Goal: Task Accomplishment & Management: Manage account settings

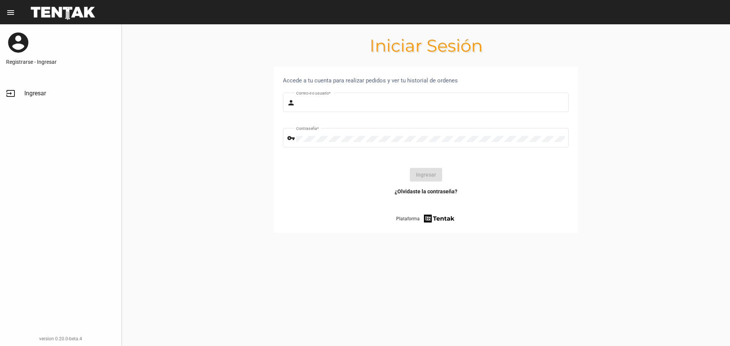
type input "Sebafurnari"
click at [416, 176] on button "Ingresar" at bounding box center [426, 175] width 32 height 14
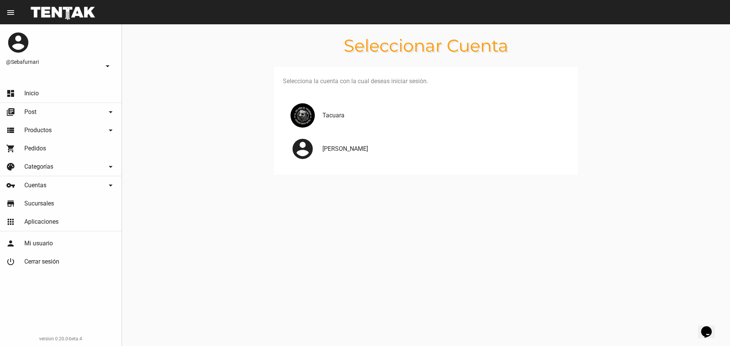
click at [370, 118] on h4 "Tacuara" at bounding box center [442, 115] width 240 height 9
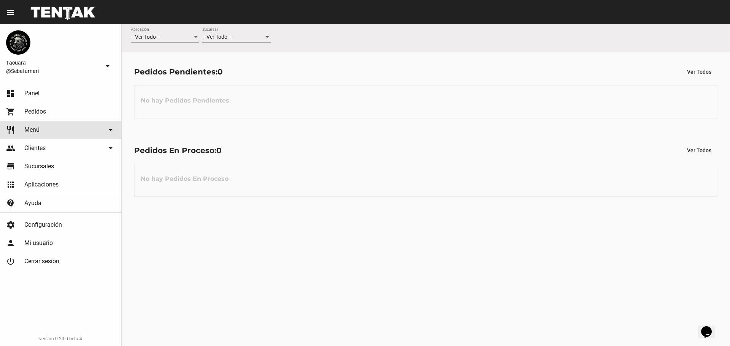
click at [54, 129] on link "restaurant Menú arrow_drop_down" at bounding box center [60, 130] width 121 height 18
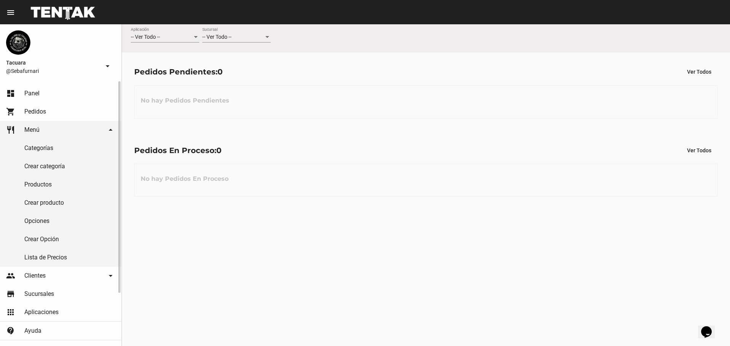
click at [53, 251] on link "Lista de Precios" at bounding box center [60, 258] width 121 height 18
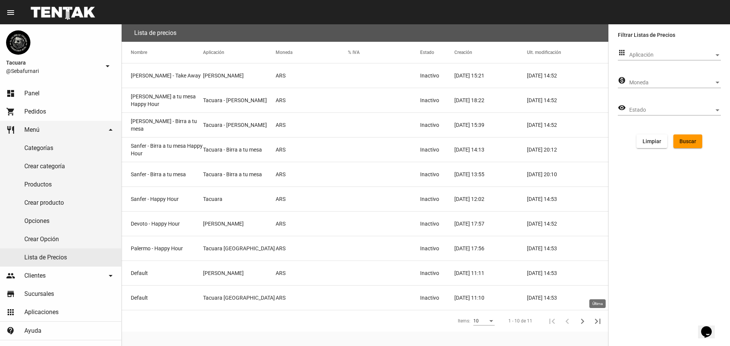
click at [599, 320] on icon "Última" at bounding box center [597, 321] width 11 height 11
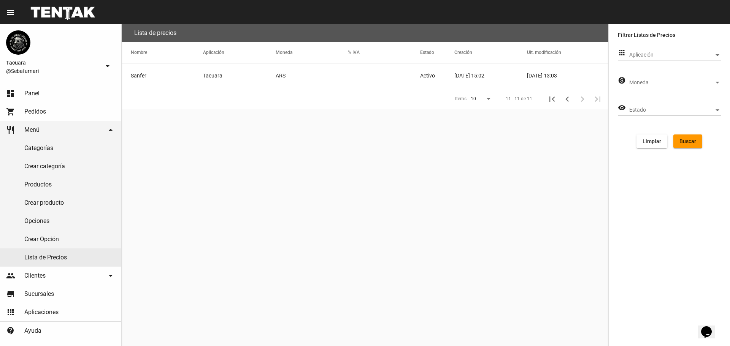
click at [142, 73] on mat-cell "Sanfer" at bounding box center [162, 75] width 81 height 24
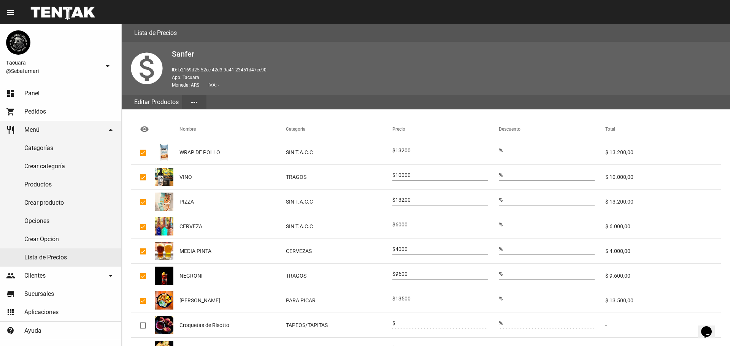
click at [272, 199] on mat-cell "PIZZA" at bounding box center [232, 202] width 106 height 24
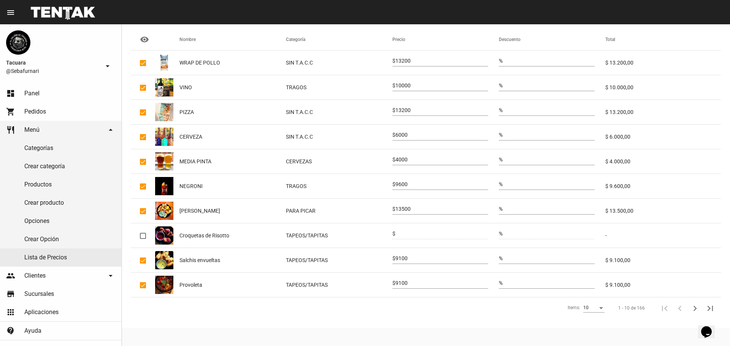
scroll to position [14, 0]
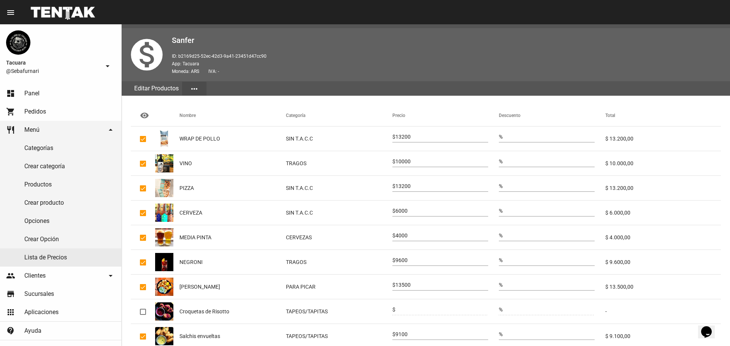
click at [256, 183] on mat-cell "PIZZA" at bounding box center [232, 188] width 106 height 24
click at [264, 199] on mat-cell "PIZZA" at bounding box center [232, 188] width 106 height 24
click at [188, 190] on span "PIZZA" at bounding box center [186, 188] width 14 height 8
click at [352, 186] on mat-cell "SIN T.A.C.C" at bounding box center [339, 188] width 106 height 24
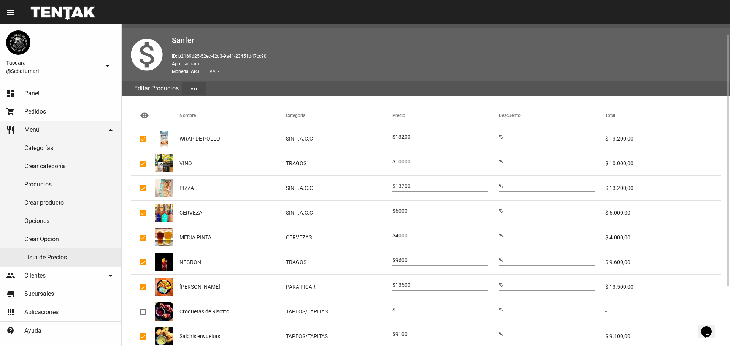
scroll to position [90, 0]
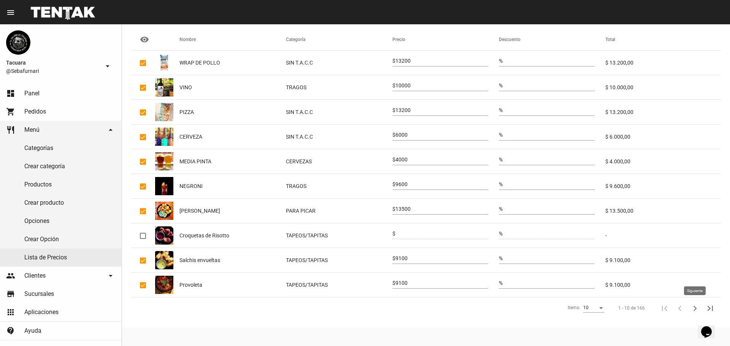
click at [696, 306] on icon "Siguiente" at bounding box center [695, 308] width 11 height 11
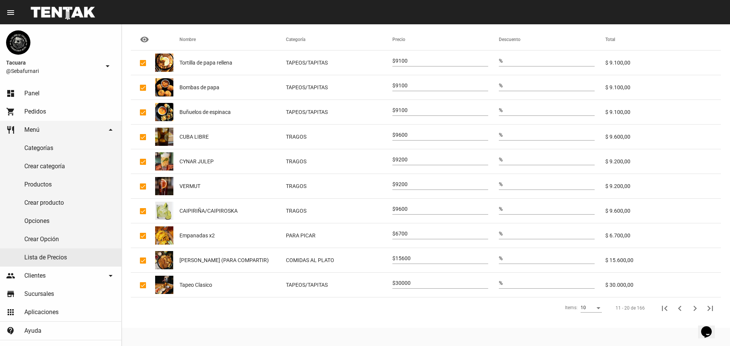
click at [696, 306] on icon "Siguiente" at bounding box center [695, 308] width 11 height 11
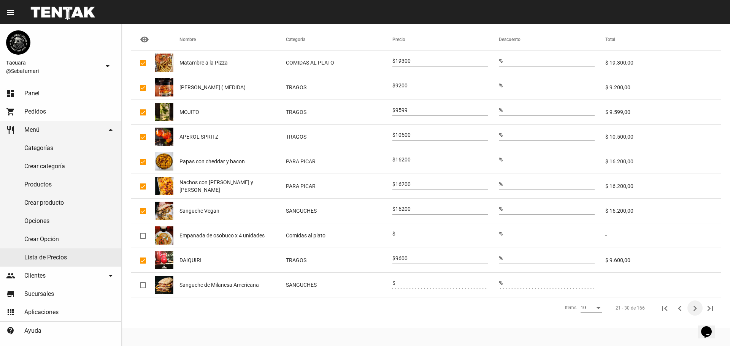
click at [696, 306] on icon "Siguiente" at bounding box center [695, 308] width 11 height 11
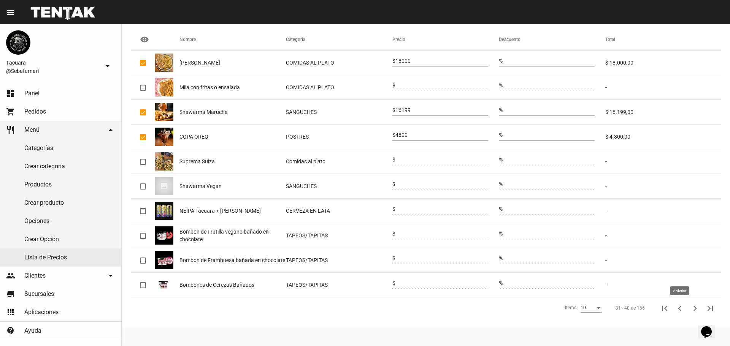
click at [681, 306] on icon "Anterior" at bounding box center [679, 308] width 3 height 5
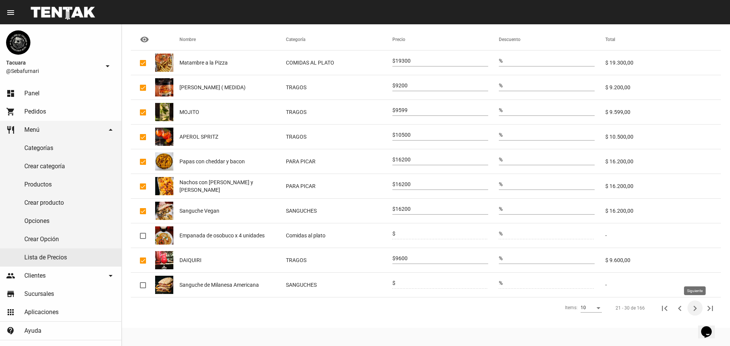
click at [695, 306] on icon "Siguiente" at bounding box center [695, 308] width 11 height 11
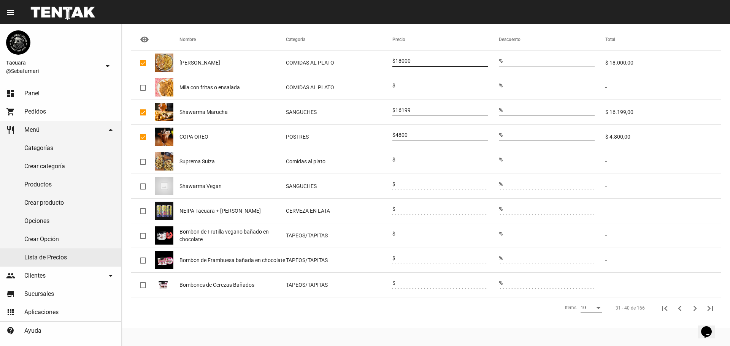
drag, startPoint x: 413, startPoint y: 61, endPoint x: 400, endPoint y: 61, distance: 12.5
click at [400, 61] on input "18000" at bounding box center [441, 61] width 93 height 6
drag, startPoint x: 397, startPoint y: 59, endPoint x: 413, endPoint y: 60, distance: 16.0
click at [413, 60] on div "$ 18000" at bounding box center [440, 59] width 96 height 15
click at [401, 58] on input "18000" at bounding box center [441, 61] width 93 height 6
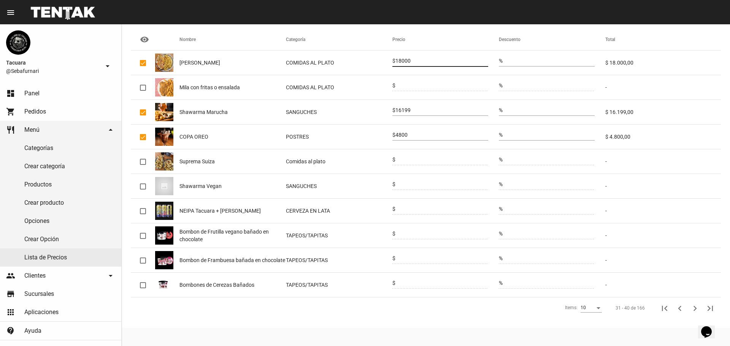
click at [400, 58] on input "18000" at bounding box center [441, 61] width 93 height 6
type input "21600"
click at [418, 82] on div at bounding box center [441, 83] width 93 height 15
click at [142, 87] on div at bounding box center [143, 88] width 6 height 6
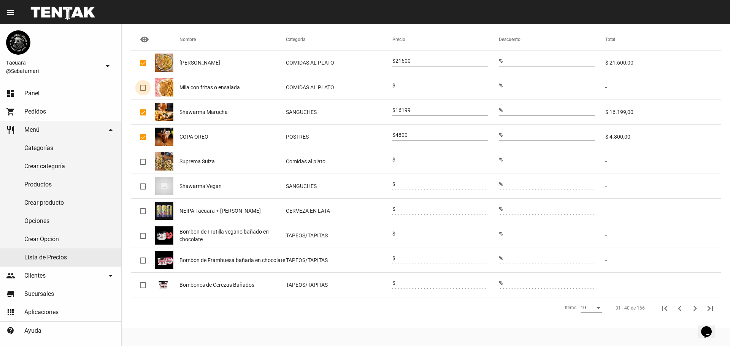
click at [143, 91] on input "checkbox" at bounding box center [143, 91] width 0 height 0
checkbox input "true"
click at [404, 82] on div "0" at bounding box center [441, 83] width 93 height 15
type input "018600"
click at [694, 309] on icon "Siguiente" at bounding box center [695, 308] width 11 height 11
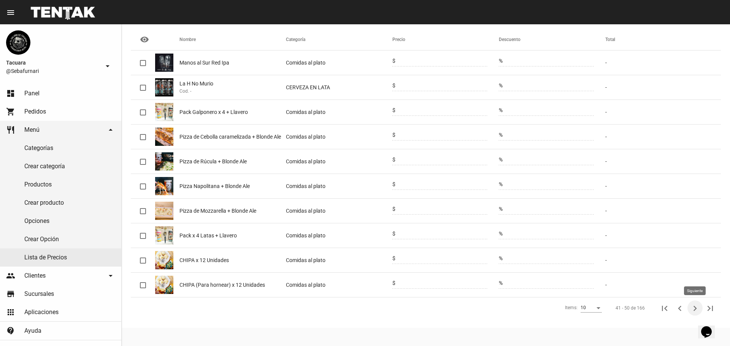
click at [695, 308] on icon "Siguiente" at bounding box center [695, 308] width 3 height 5
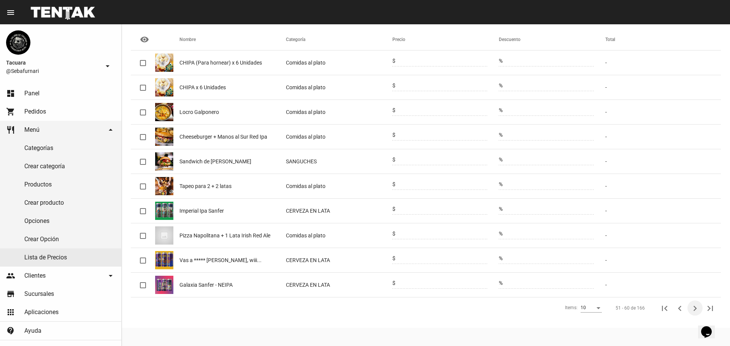
click at [695, 308] on icon "Siguiente" at bounding box center [695, 308] width 3 height 5
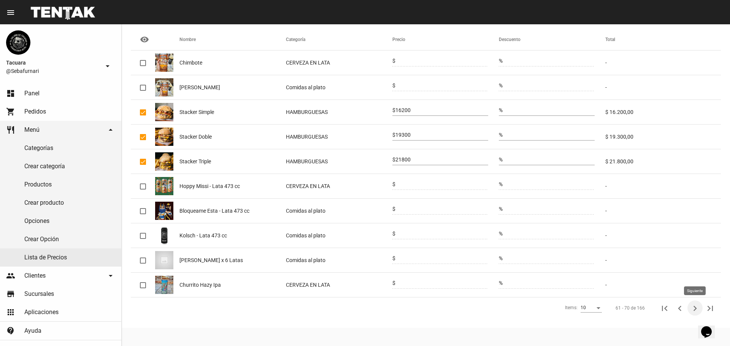
click at [695, 307] on icon "Siguiente" at bounding box center [695, 308] width 3 height 5
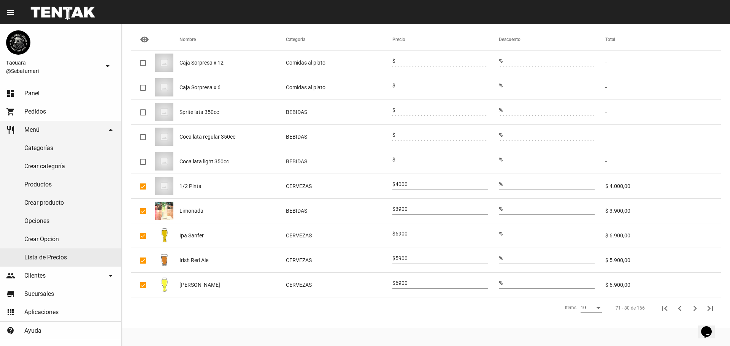
click at [695, 306] on icon "Siguiente" at bounding box center [695, 308] width 11 height 11
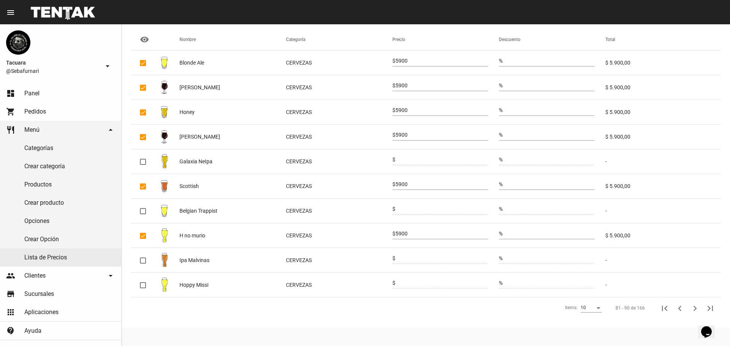
click at [695, 306] on icon "Siguiente" at bounding box center [695, 308] width 11 height 11
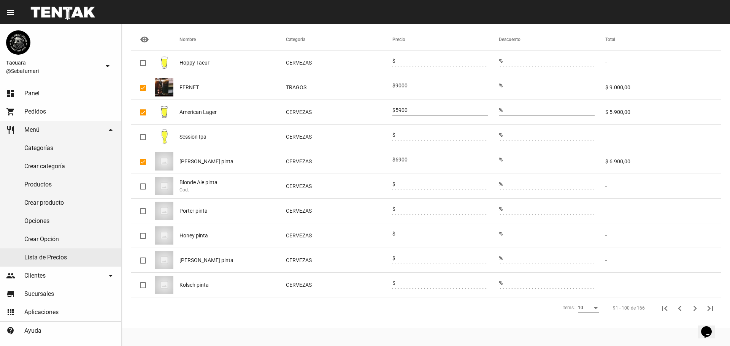
click at [695, 306] on icon "Siguiente" at bounding box center [695, 308] width 11 height 11
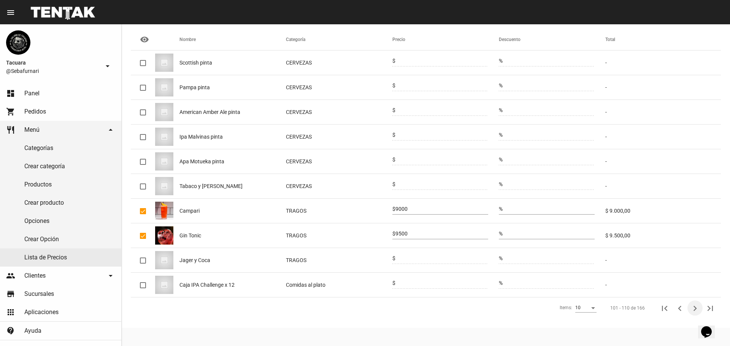
click at [695, 306] on icon "Siguiente" at bounding box center [695, 308] width 11 height 11
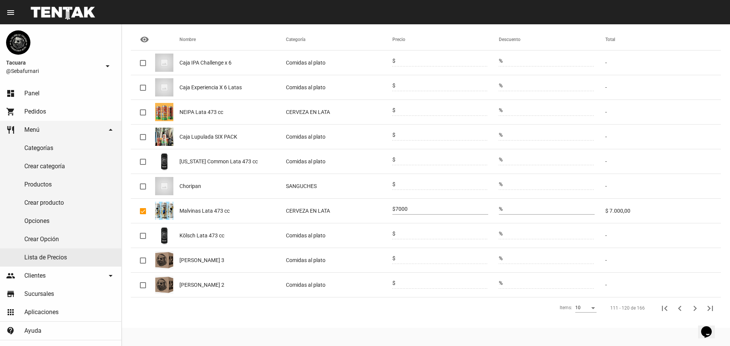
click at [695, 306] on icon "Siguiente" at bounding box center [695, 308] width 11 height 11
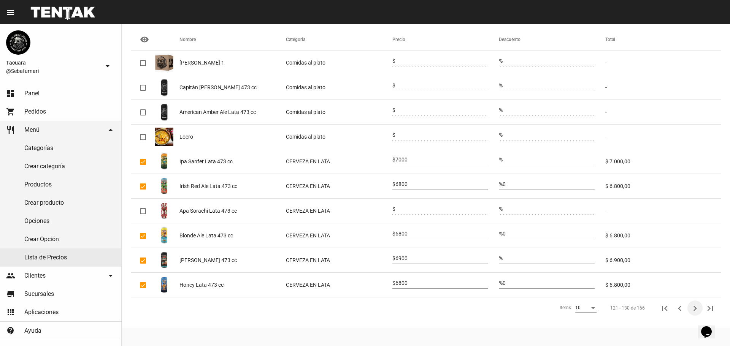
click at [695, 306] on icon "Siguiente" at bounding box center [695, 308] width 11 height 11
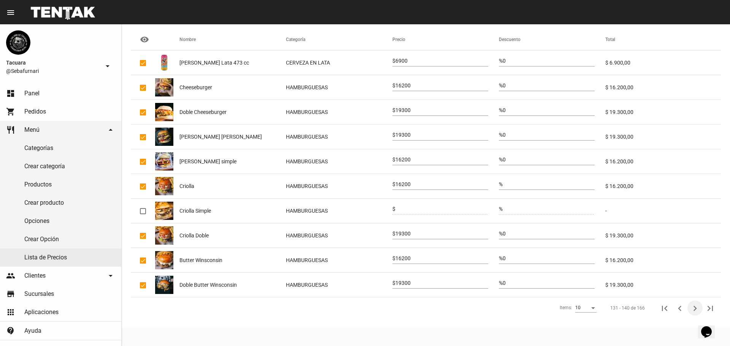
click at [695, 306] on icon "Siguiente" at bounding box center [695, 308] width 11 height 11
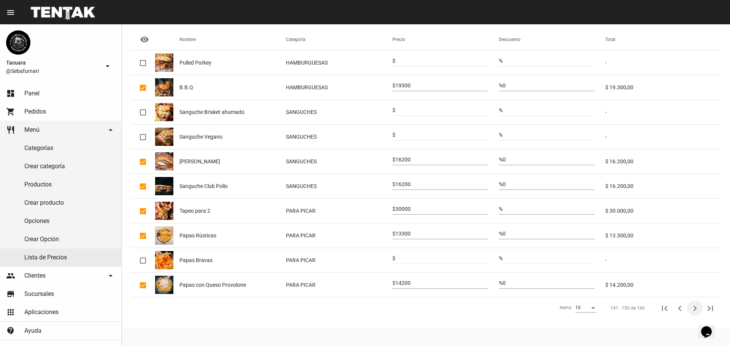
click at [695, 306] on icon "Siguiente" at bounding box center [695, 308] width 11 height 11
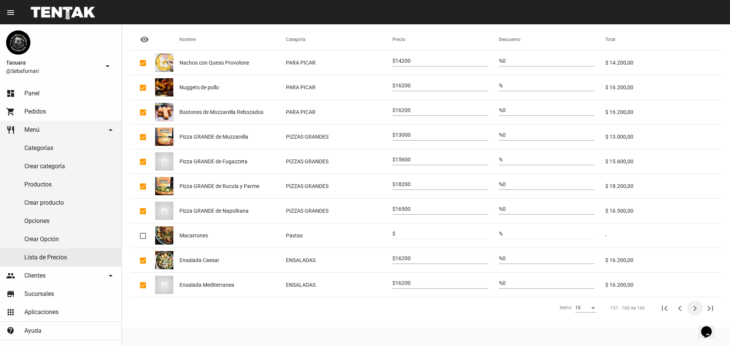
click at [695, 306] on icon "Siguiente" at bounding box center [695, 308] width 11 height 11
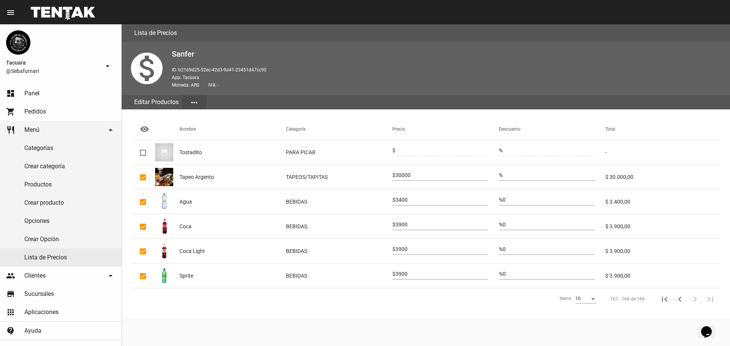
scroll to position [0, 0]
click at [679, 296] on icon "Anterior" at bounding box center [680, 299] width 11 height 11
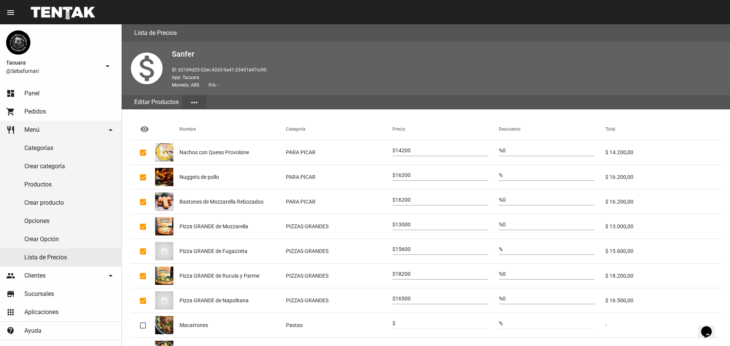
click at [679, 296] on mat-cell "$ 16.500,00" at bounding box center [663, 301] width 116 height 24
click at [406, 250] on input "15600" at bounding box center [441, 250] width 93 height 6
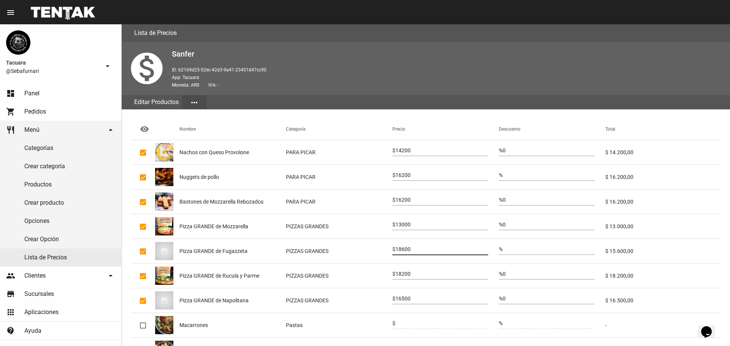
type input "18600"
drag, startPoint x: 398, startPoint y: 271, endPoint x: 436, endPoint y: 273, distance: 37.3
click at [435, 273] on input "18200" at bounding box center [441, 274] width 93 height 6
type input "21200"
drag, startPoint x: 412, startPoint y: 298, endPoint x: 399, endPoint y: 298, distance: 12.9
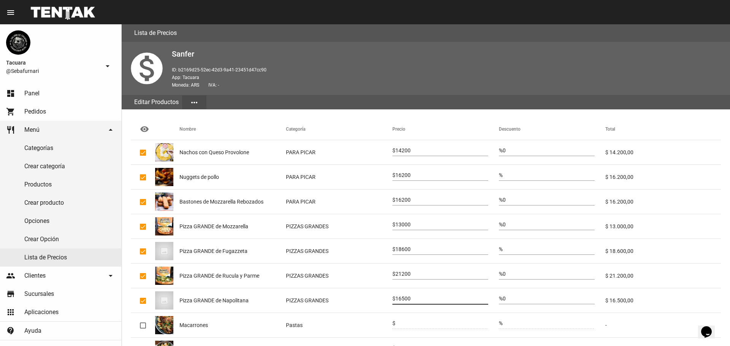
click at [399, 298] on input "16500" at bounding box center [441, 299] width 93 height 6
click at [399, 296] on div "0" at bounding box center [441, 297] width 93 height 15
drag, startPoint x: 399, startPoint y: 296, endPoint x: 417, endPoint y: 298, distance: 18.4
click at [416, 298] on input "0" at bounding box center [441, 299] width 93 height 6
type input "19500"
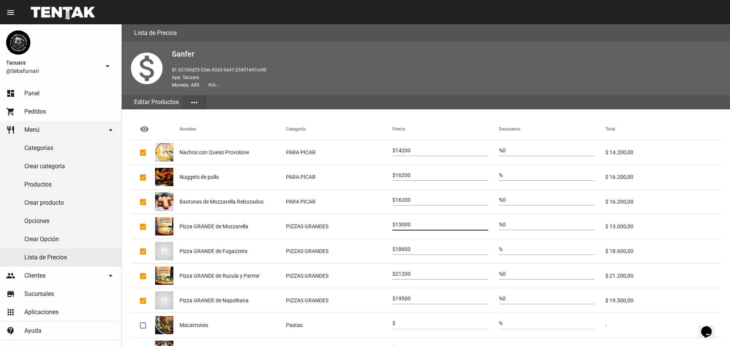
drag, startPoint x: 413, startPoint y: 224, endPoint x: 390, endPoint y: 225, distance: 23.7
click at [391, 224] on mat-row "Pizza GRANDE de Mozzarella PIZZAS GRANDES $ 13000 % 0 $ 13.000,00" at bounding box center [426, 226] width 590 height 25
type input "16000"
click at [376, 300] on mat-cell "PIZZAS GRANDES" at bounding box center [339, 301] width 106 height 24
click at [305, 103] on div "Editar Productos more_horiz" at bounding box center [426, 102] width 608 height 14
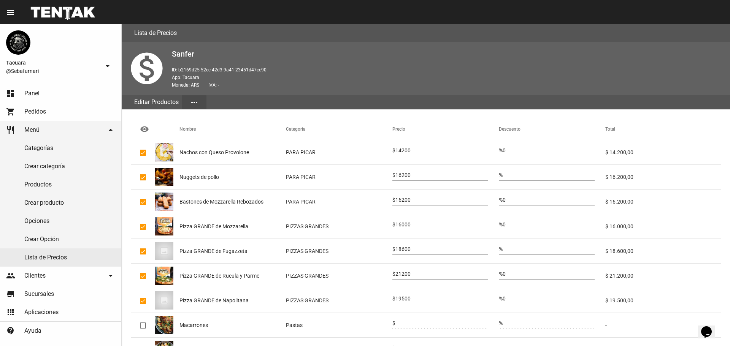
click at [306, 94] on div "monetization_on Sanfer ID: b2169d25-52ec-42d3-9a41-23451d47cc90 App: Tacuara Mo…" at bounding box center [426, 68] width 608 height 53
click at [307, 94] on div "monetization_on Sanfer ID: b2169d25-52ec-42d3-9a41-23451d47cc90 App: Tacuara Mo…" at bounding box center [426, 68] width 608 height 53
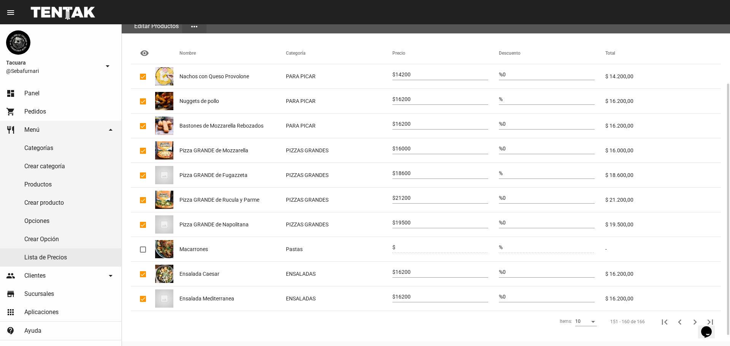
scroll to position [90, 0]
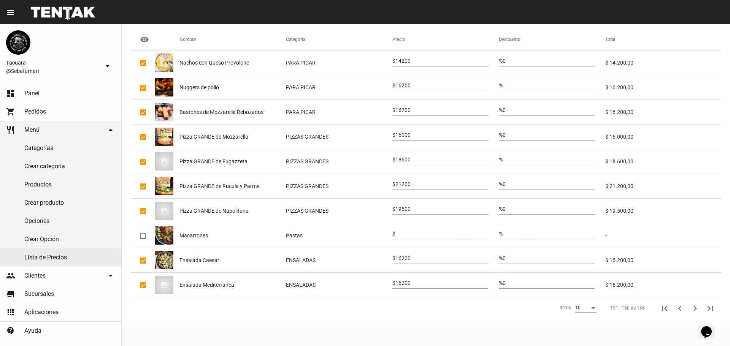
click at [422, 322] on div "visibility Nombre Categoría Precio Descuento Total Nachos con Queso Provolone P…" at bounding box center [426, 174] width 608 height 308
drag, startPoint x: 422, startPoint y: 322, endPoint x: 475, endPoint y: 281, distance: 67.5
click at [425, 321] on div "visibility Nombre Categoría Precio Descuento Total Nachos con Queso Provolone P…" at bounding box center [426, 174] width 608 height 308
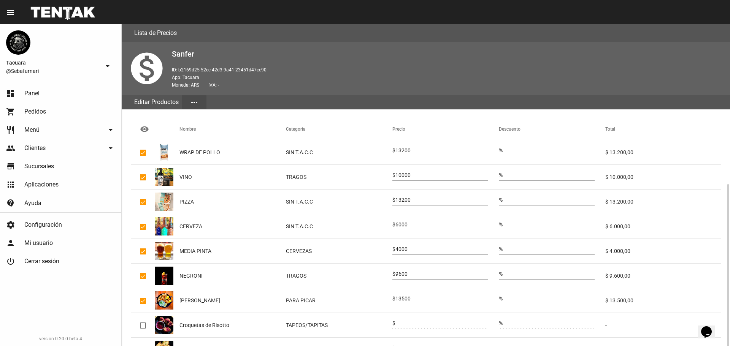
scroll to position [90, 0]
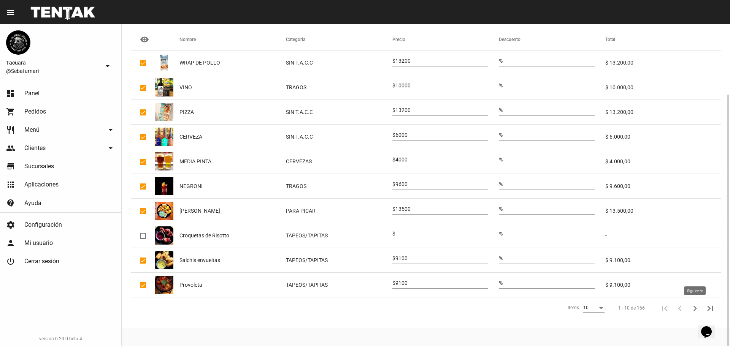
click at [694, 306] on icon "Siguiente" at bounding box center [695, 308] width 3 height 5
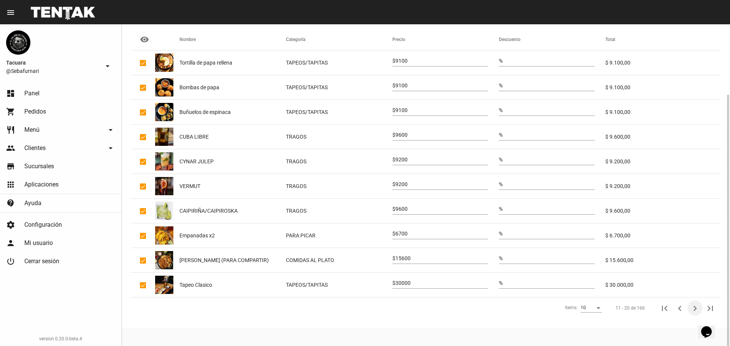
click at [694, 306] on icon "Siguiente" at bounding box center [695, 308] width 3 height 5
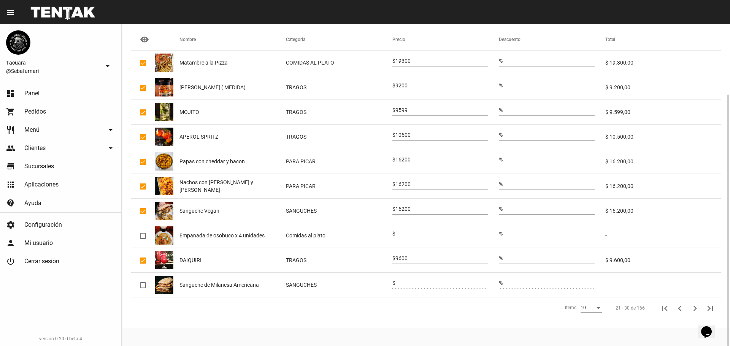
click at [694, 306] on icon "Siguiente" at bounding box center [695, 308] width 3 height 5
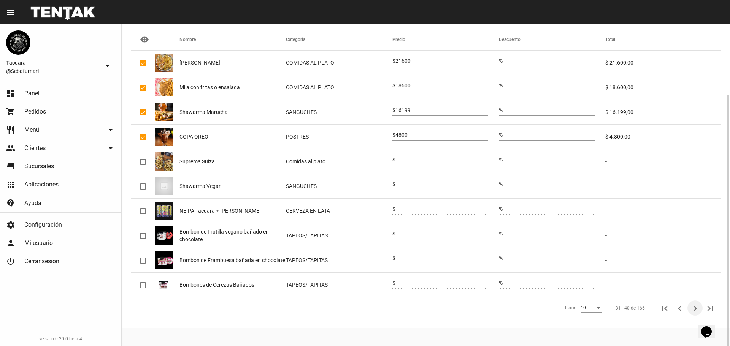
click at [694, 306] on icon "Siguiente" at bounding box center [695, 308] width 3 height 5
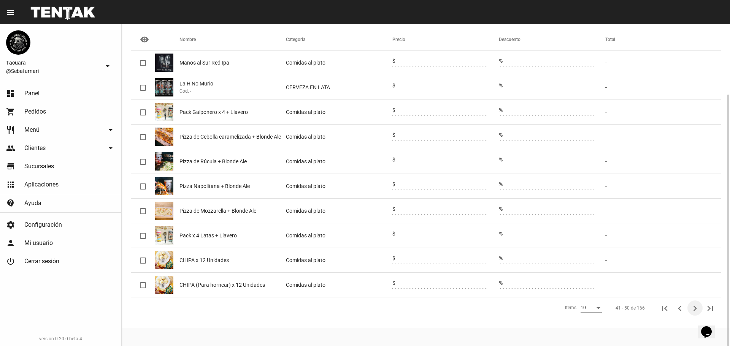
click at [694, 306] on icon "Siguiente" at bounding box center [695, 308] width 3 height 5
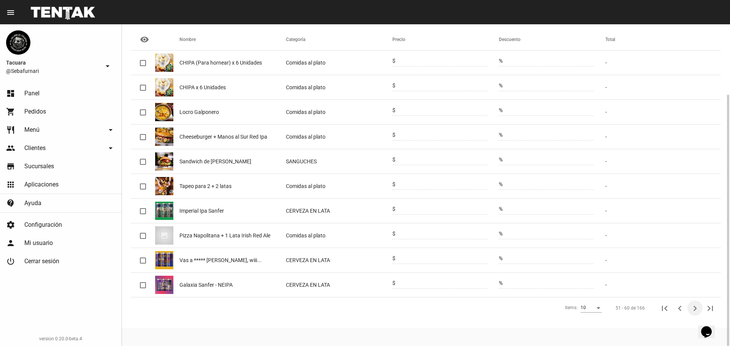
click at [694, 306] on icon "Siguiente" at bounding box center [695, 308] width 3 height 5
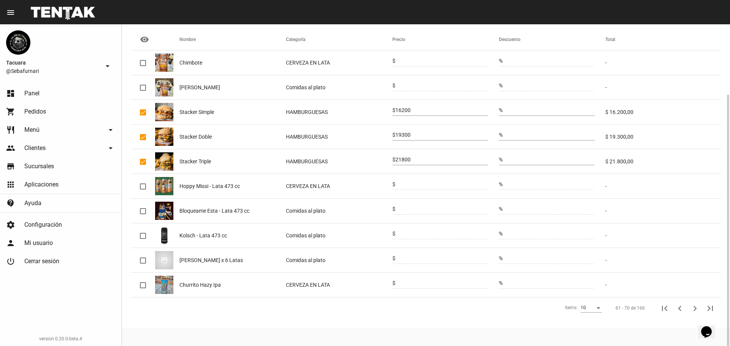
click at [694, 306] on icon "Siguiente" at bounding box center [695, 308] width 3 height 5
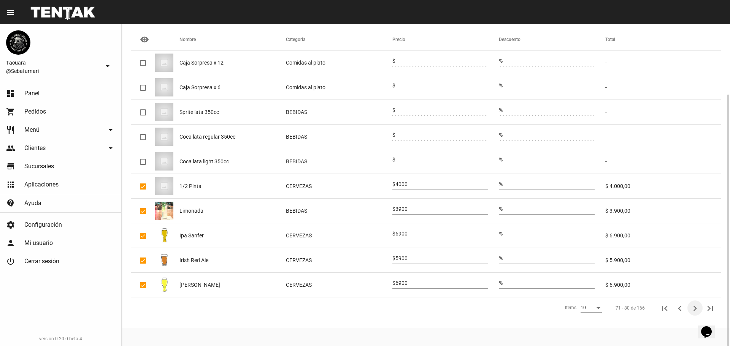
click at [694, 306] on icon "Siguiente" at bounding box center [695, 308] width 3 height 5
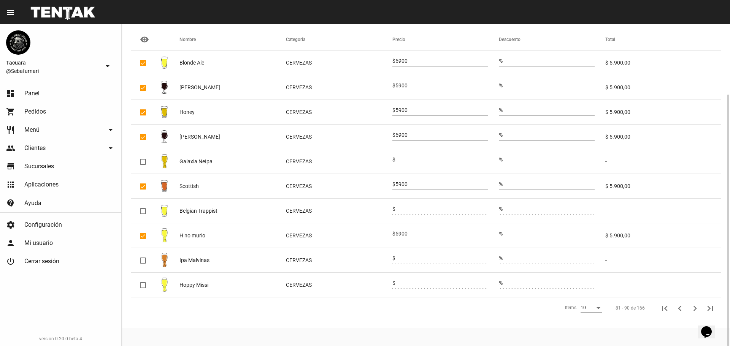
click at [694, 306] on icon "Siguiente" at bounding box center [695, 308] width 3 height 5
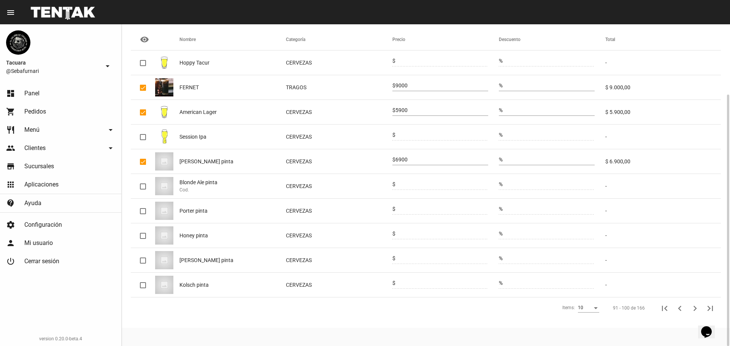
click at [694, 306] on icon "Siguiente" at bounding box center [695, 308] width 3 height 5
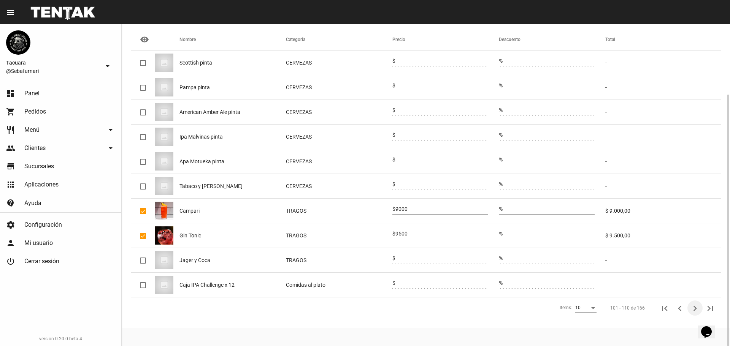
click at [694, 306] on icon "Siguiente" at bounding box center [695, 308] width 3 height 5
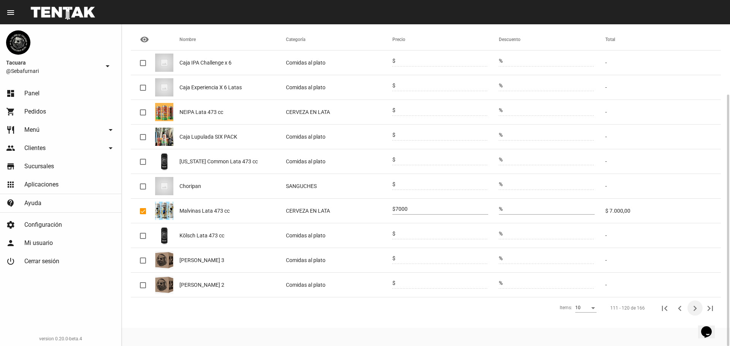
click at [694, 306] on icon "Siguiente" at bounding box center [695, 308] width 3 height 5
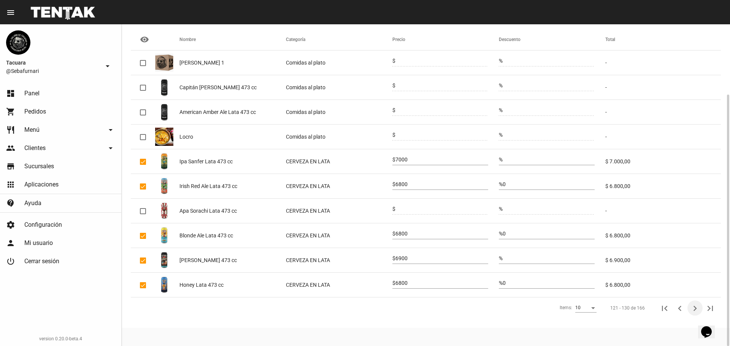
click at [694, 306] on icon "Siguiente" at bounding box center [695, 308] width 3 height 5
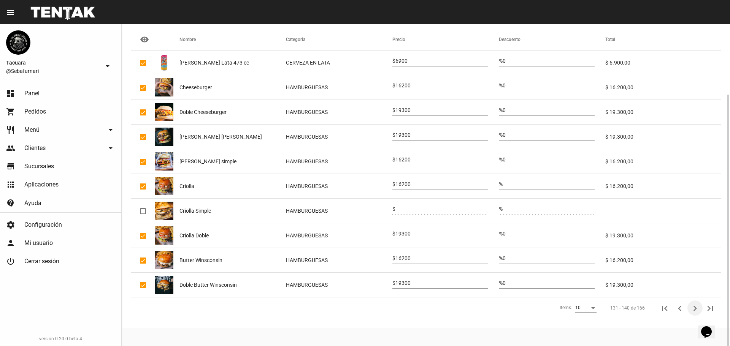
click at [694, 306] on icon "Siguiente" at bounding box center [695, 308] width 3 height 5
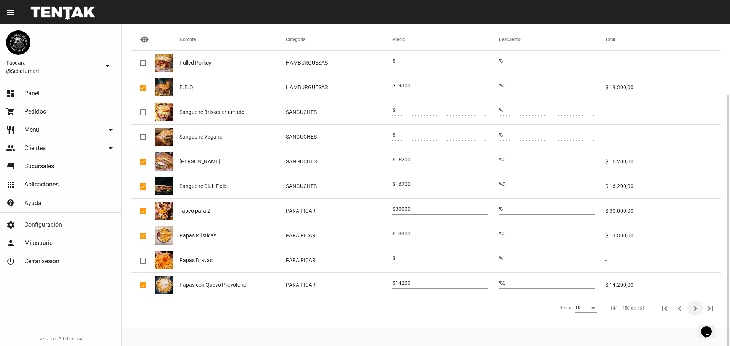
click at [694, 306] on icon "Siguiente" at bounding box center [695, 308] width 3 height 5
